Goal: Task Accomplishment & Management: Manage account settings

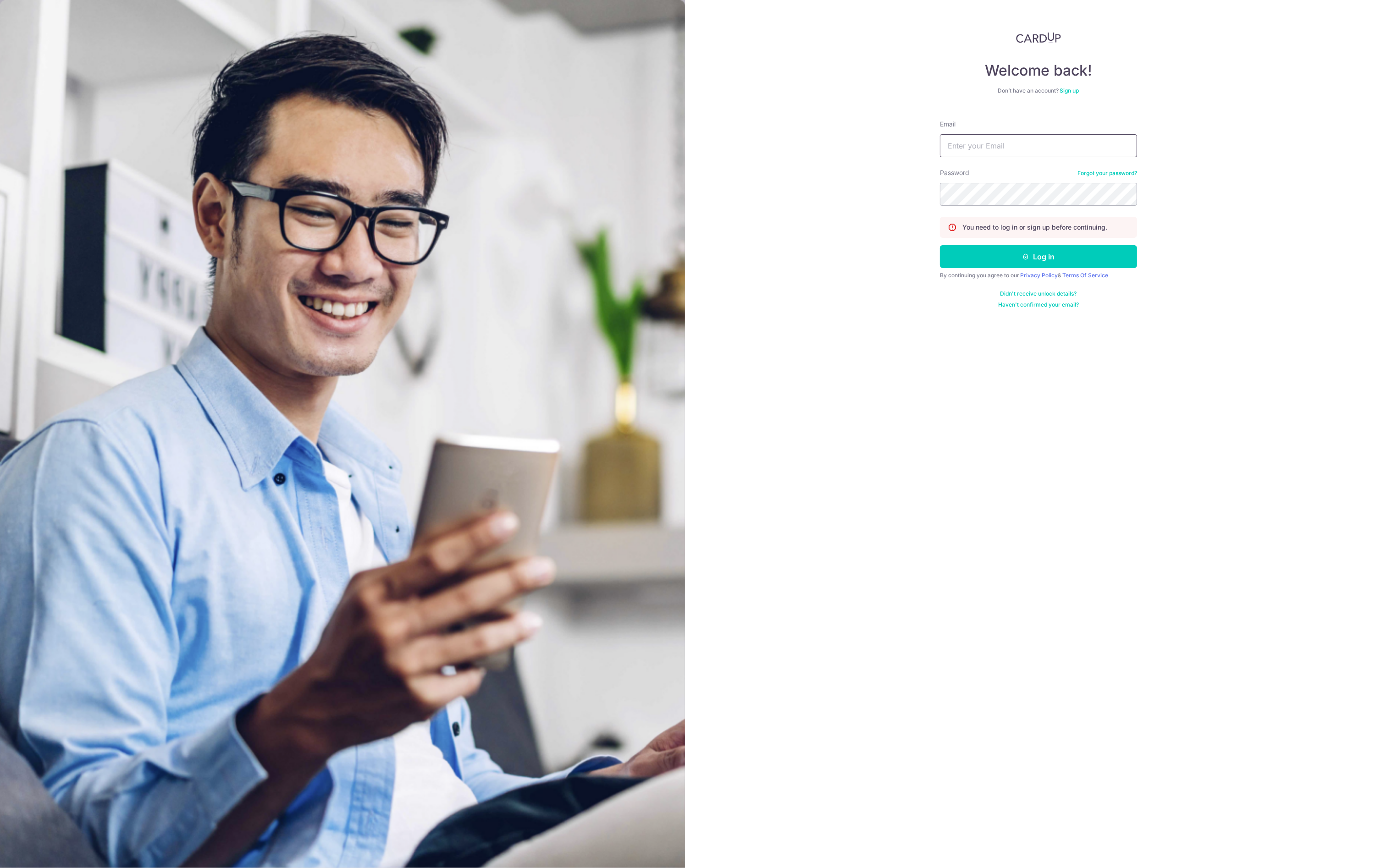
click at [1015, 150] on input "Email" at bounding box center [1038, 146] width 197 height 23
click at [0, 868] on com-1password-button at bounding box center [0, 868] width 0 height 0
type input "[PERSON_NAME][EMAIL_ADDRESS][PERSON_NAME][DOMAIN_NAME]"
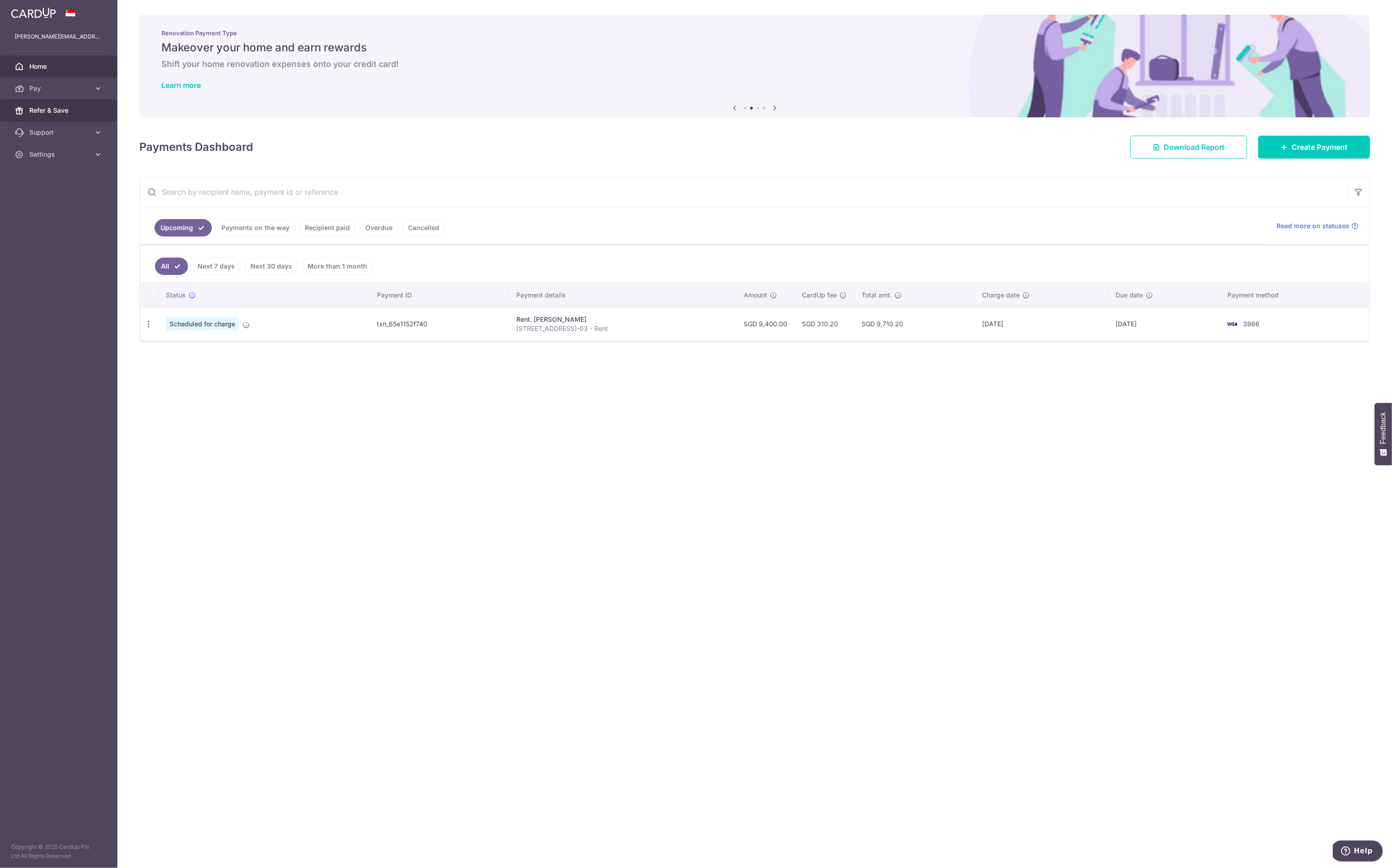
click at [38, 104] on link "Refer & Save" at bounding box center [59, 111] width 117 height 22
